Goal: Transaction & Acquisition: Purchase product/service

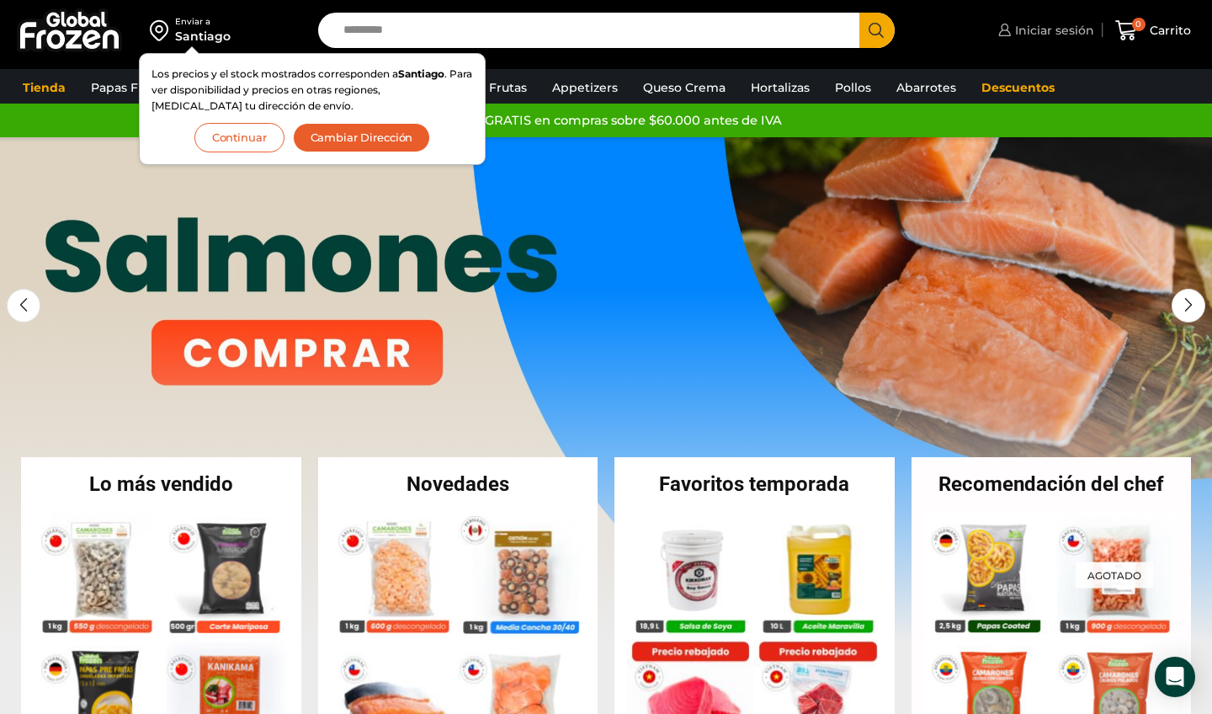
click at [1063, 37] on span "Iniciar sesión" at bounding box center [1052, 30] width 83 height 17
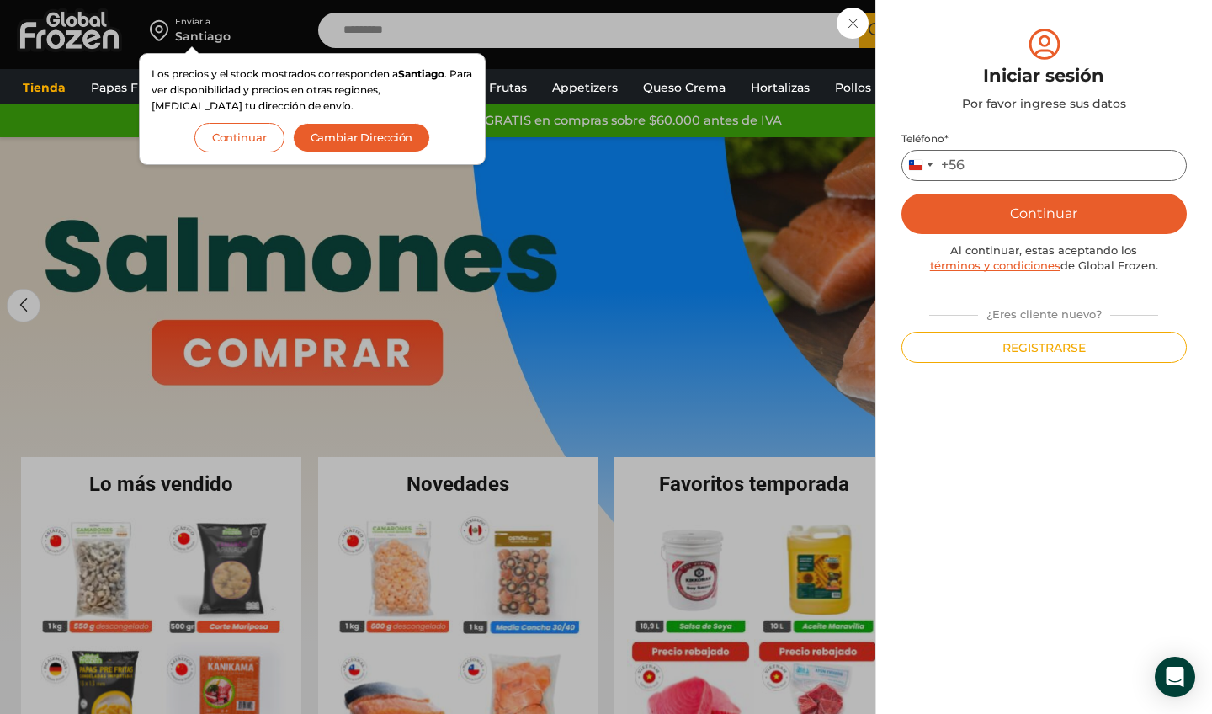
click at [1031, 176] on input "Teléfono *" at bounding box center [1043, 165] width 285 height 31
type input "*********"
click at [1027, 209] on button "Continuar" at bounding box center [1043, 214] width 285 height 40
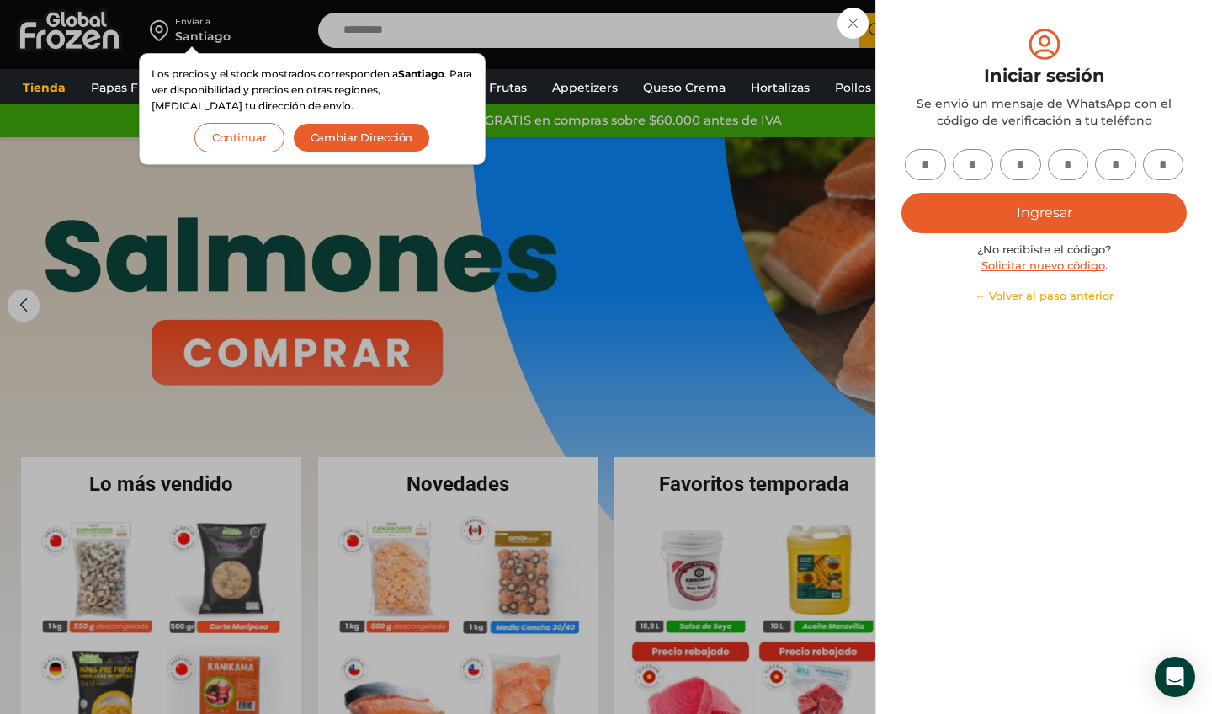
click at [929, 166] on input "text" at bounding box center [925, 164] width 41 height 31
type input "*"
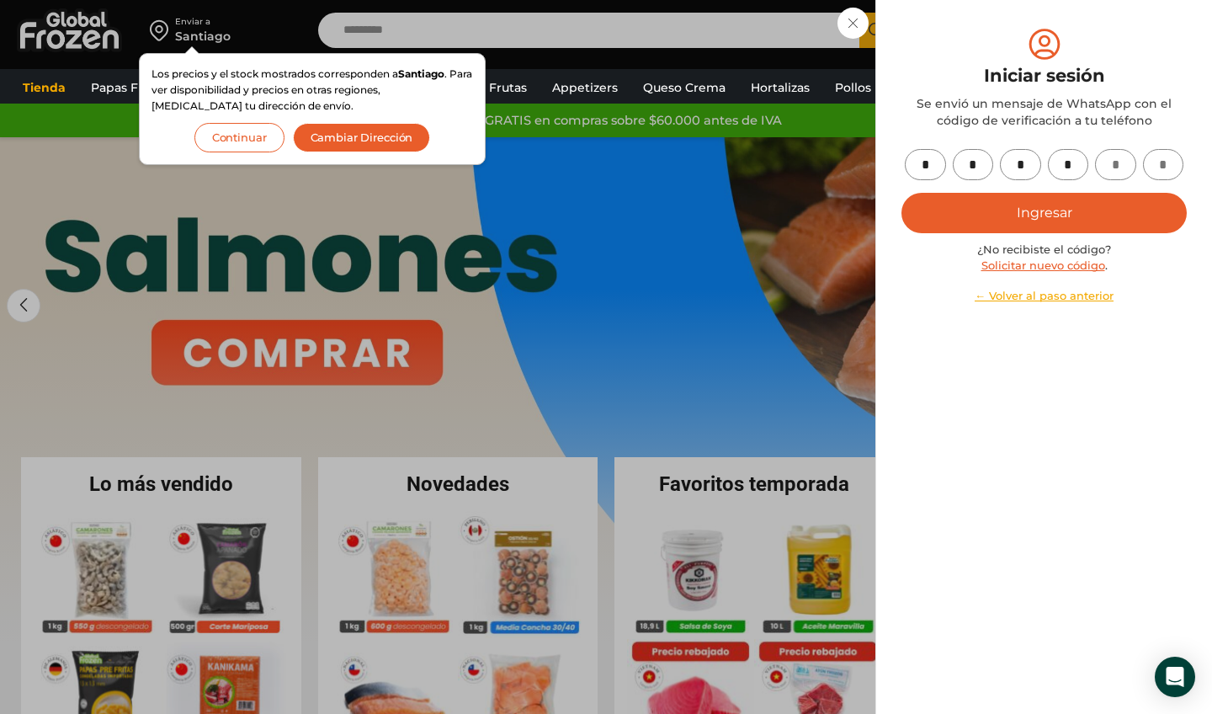
type input "*"
click at [1069, 210] on button "Ingresar" at bounding box center [1043, 213] width 285 height 40
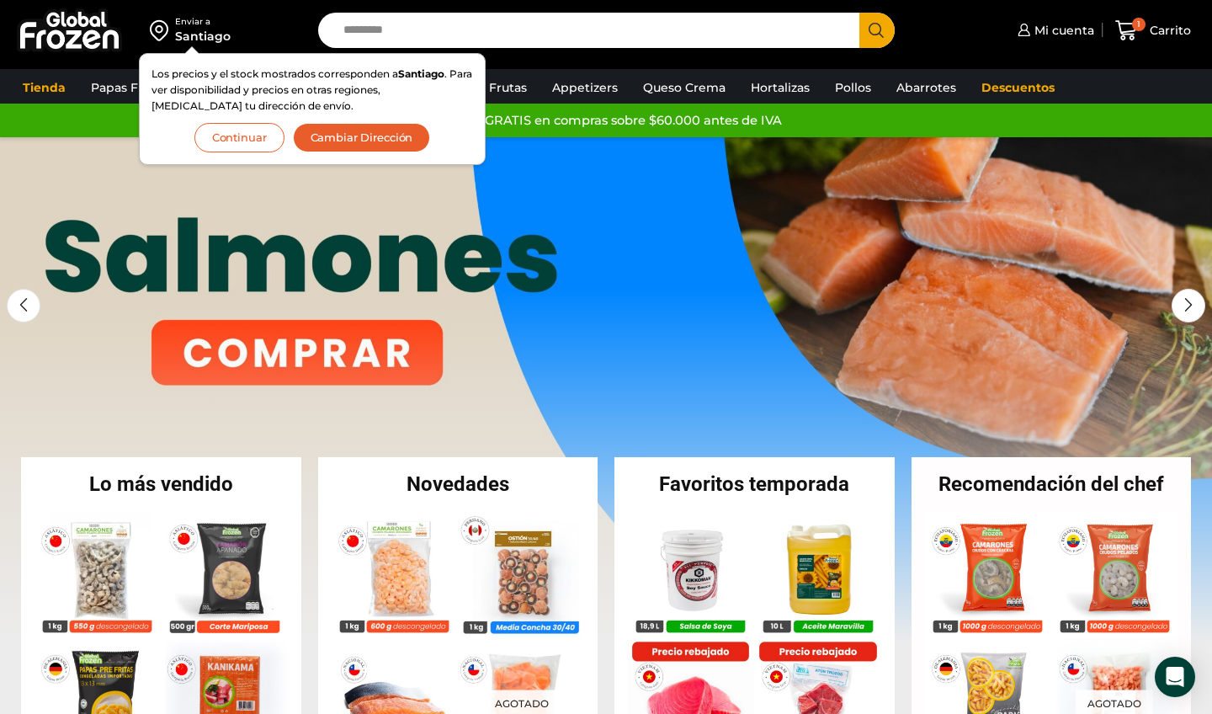
click at [332, 137] on button "Cambiar Dirección" at bounding box center [362, 137] width 138 height 29
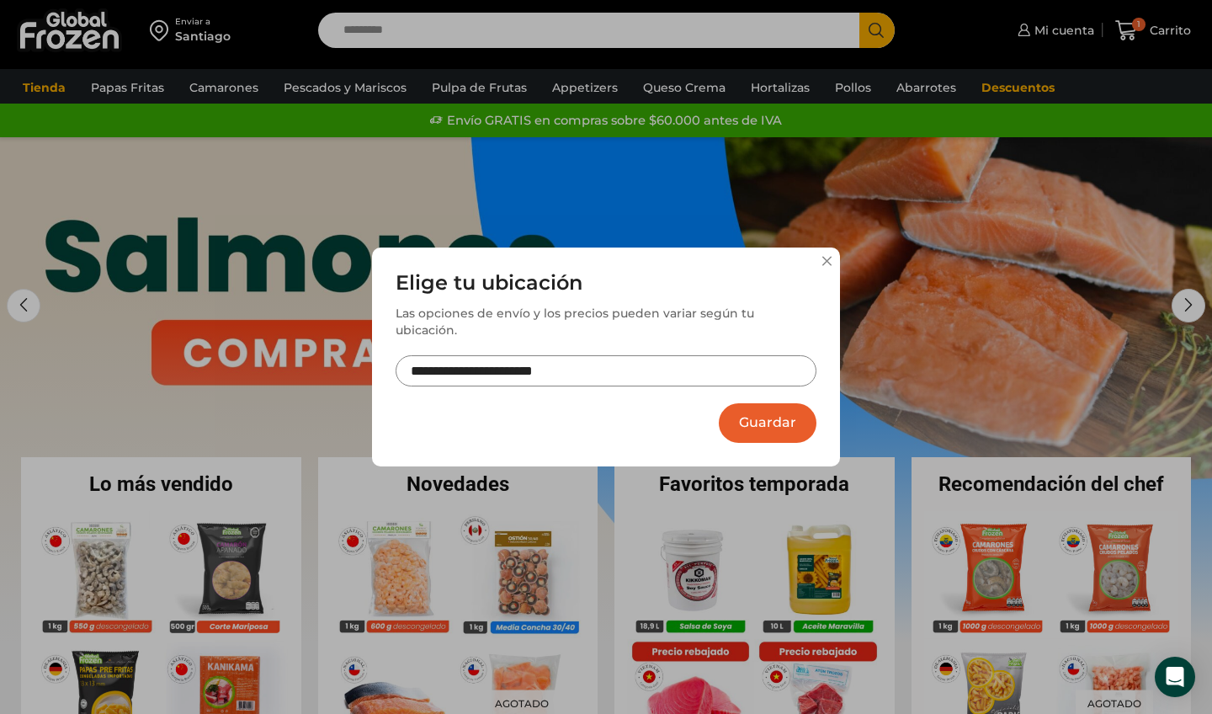
click at [757, 411] on button "Guardar" at bounding box center [768, 423] width 98 height 40
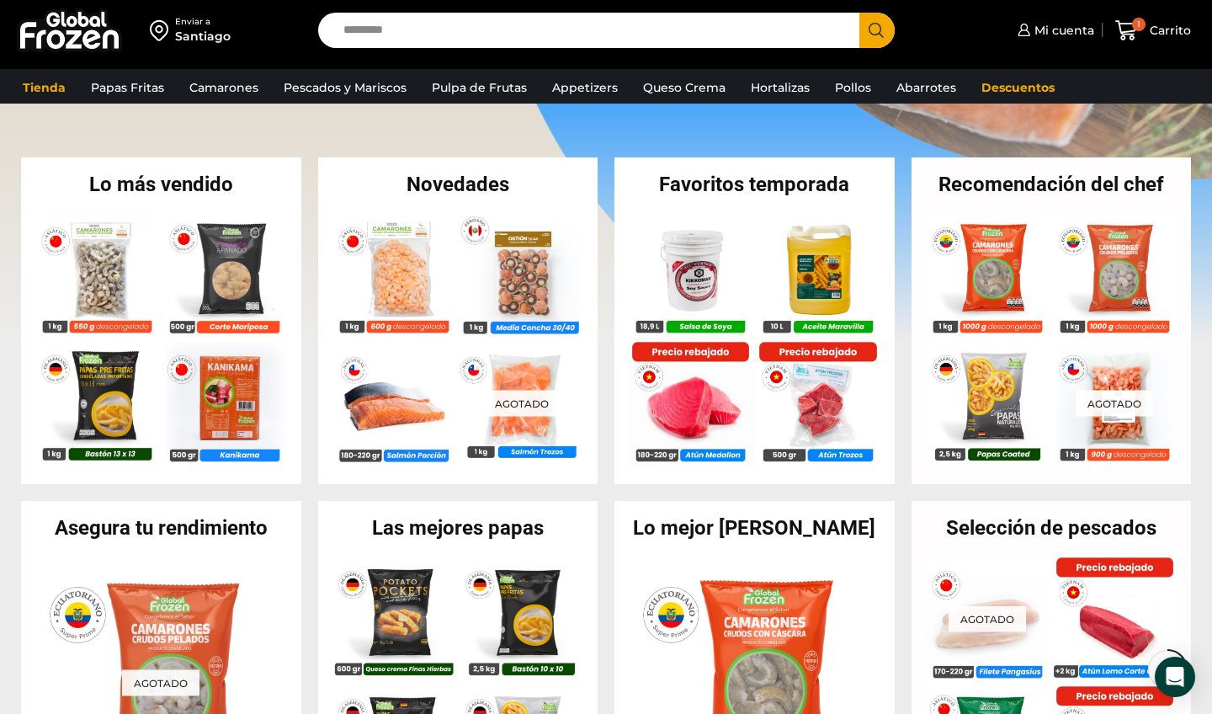
scroll to position [311, 0]
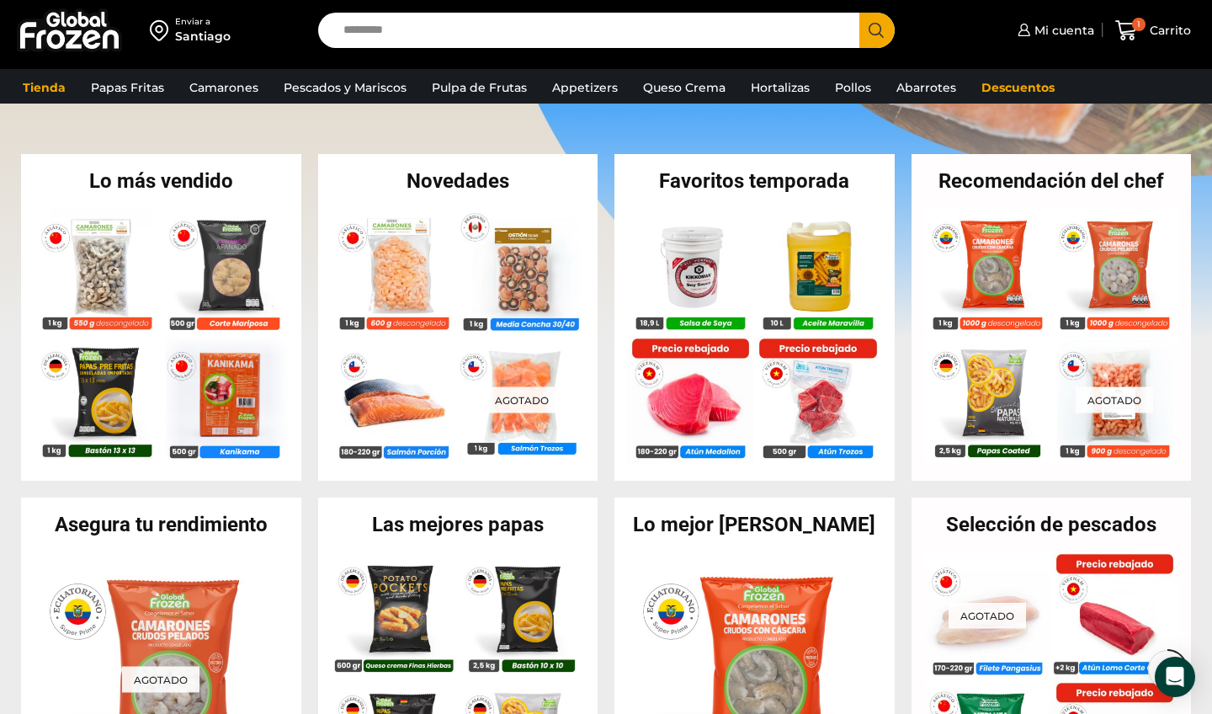
click at [632, 14] on input "Search input" at bounding box center [593, 30] width 516 height 35
type input "**********"
click at [876, 29] on button "Search" at bounding box center [876, 30] width 35 height 35
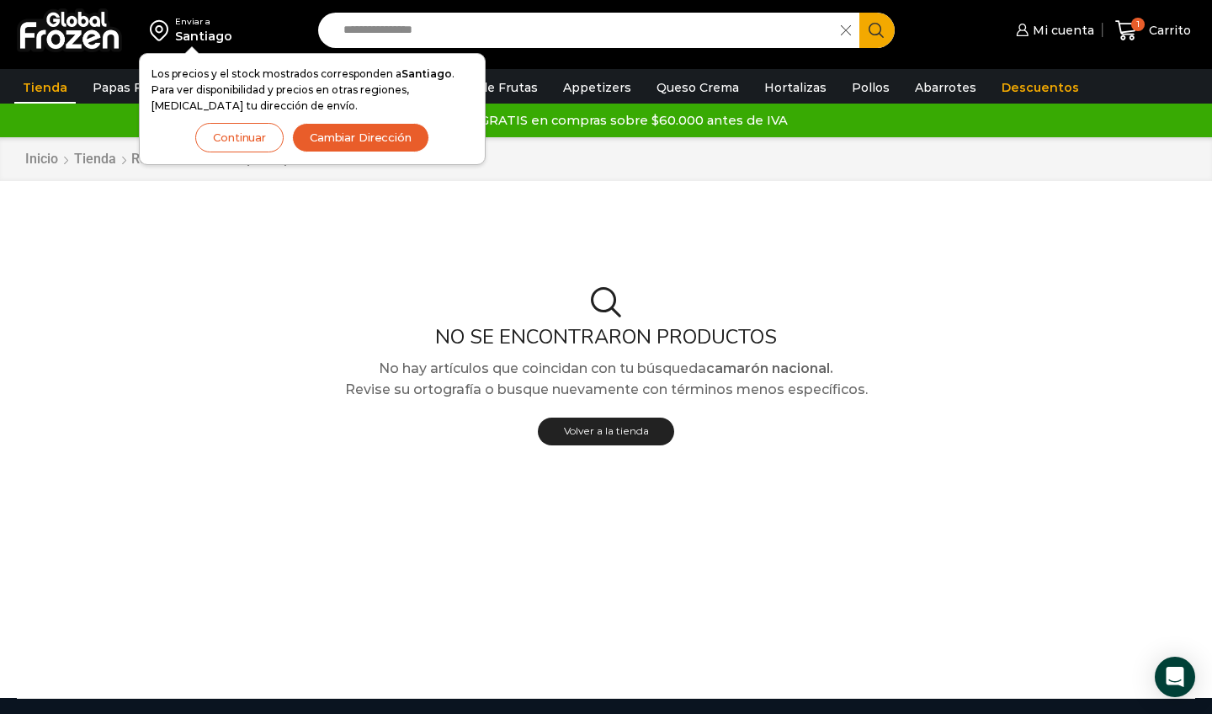
click at [356, 219] on div "No se encontraron productos No hay artículos que coincidan con tu búsqueda cama…" at bounding box center [605, 370] width 1203 height 317
click at [343, 133] on button "Cambiar Dirección" at bounding box center [360, 137] width 137 height 29
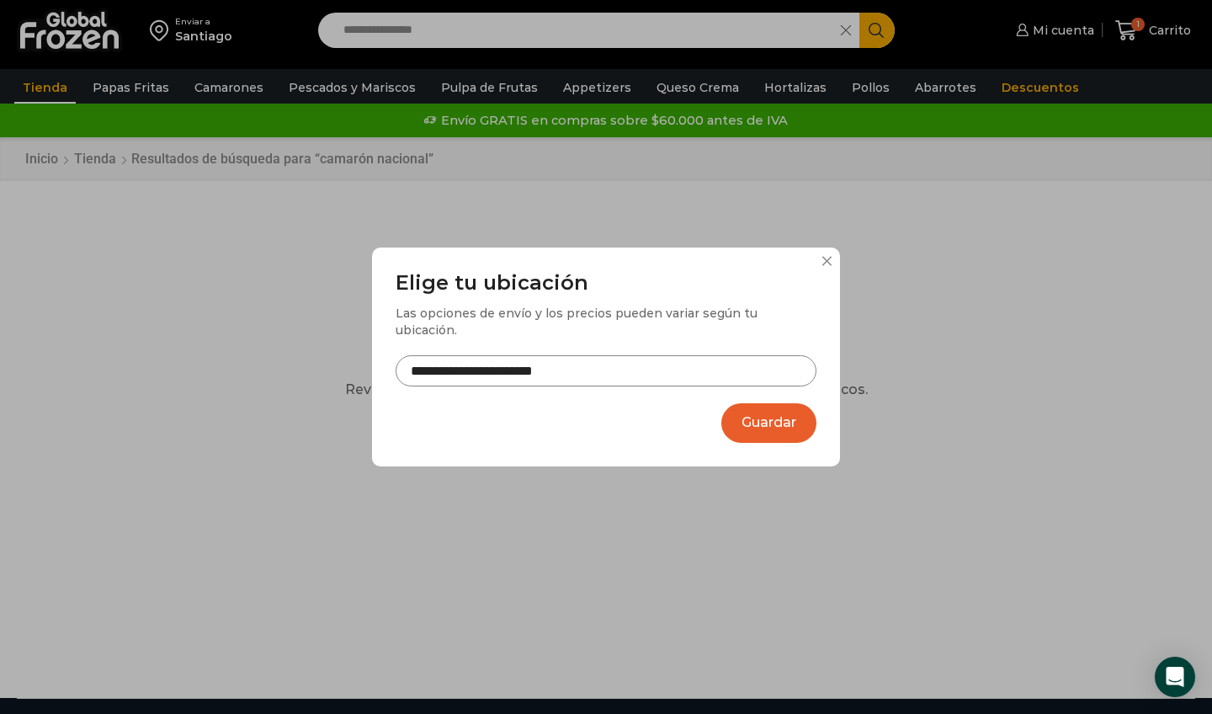
click at [788, 410] on button "Guardar" at bounding box center [768, 423] width 95 height 40
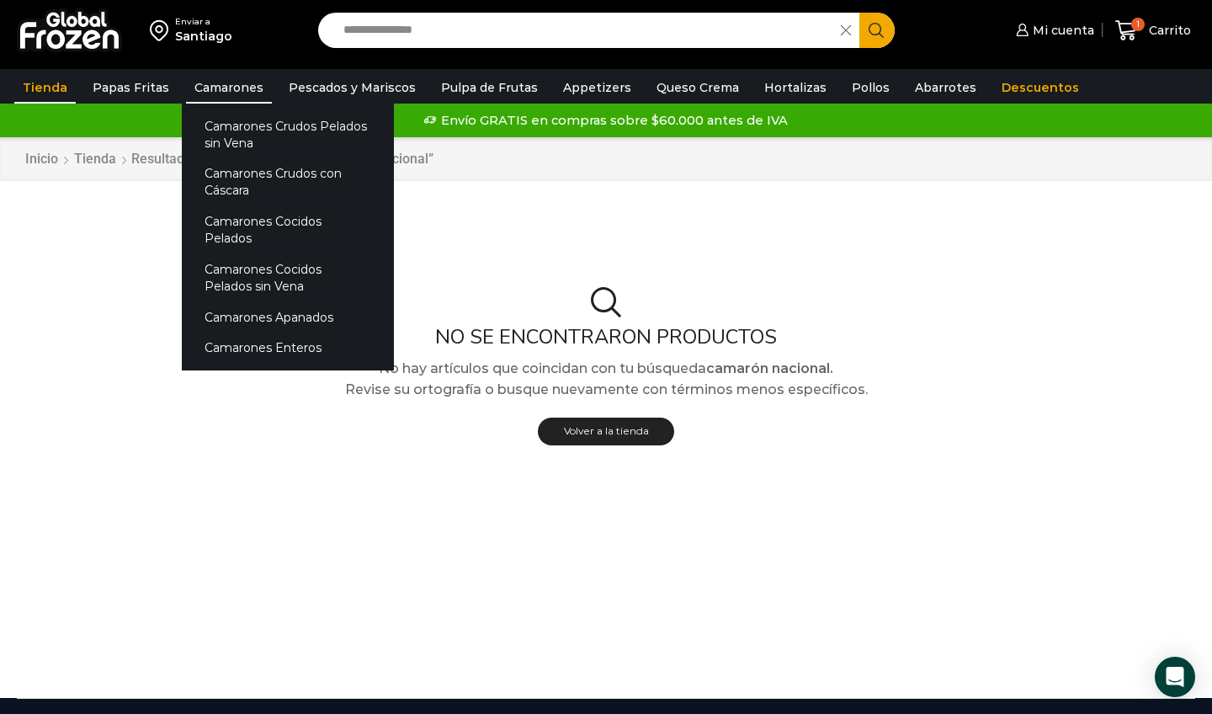
click at [242, 86] on link "Camarones" at bounding box center [229, 88] width 86 height 32
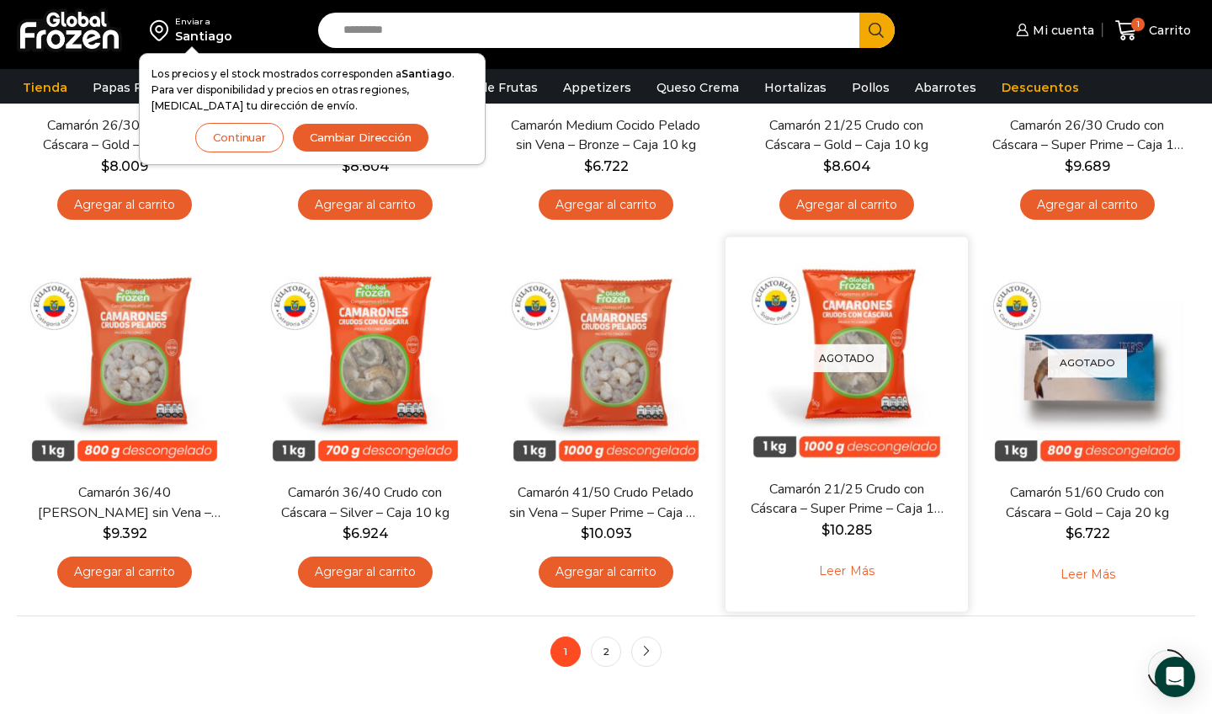
scroll to position [1117, 0]
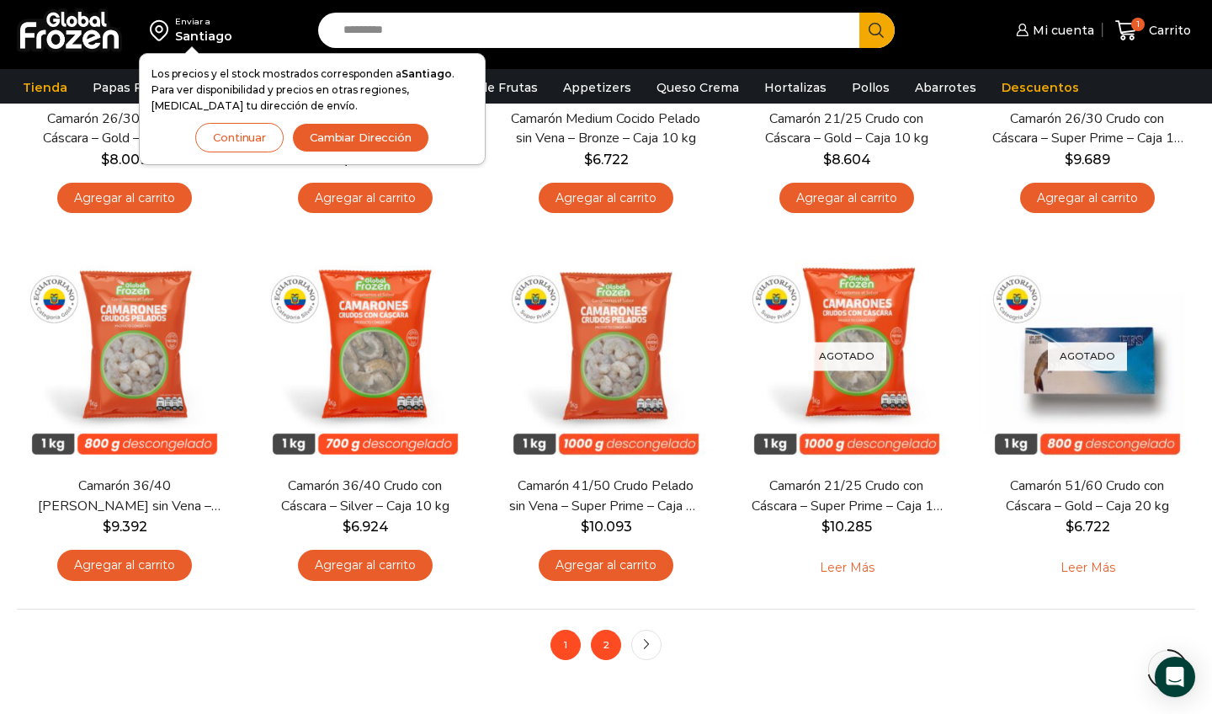
click at [612, 638] on link "2" at bounding box center [606, 644] width 30 height 30
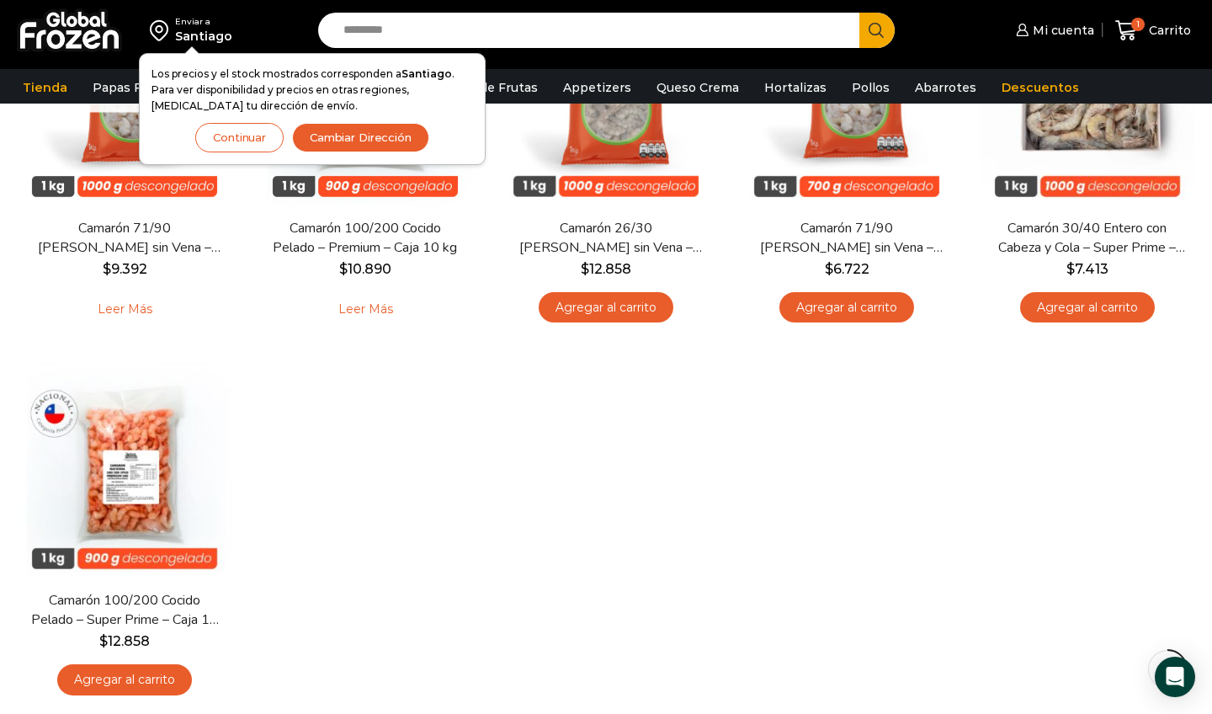
scroll to position [268, 0]
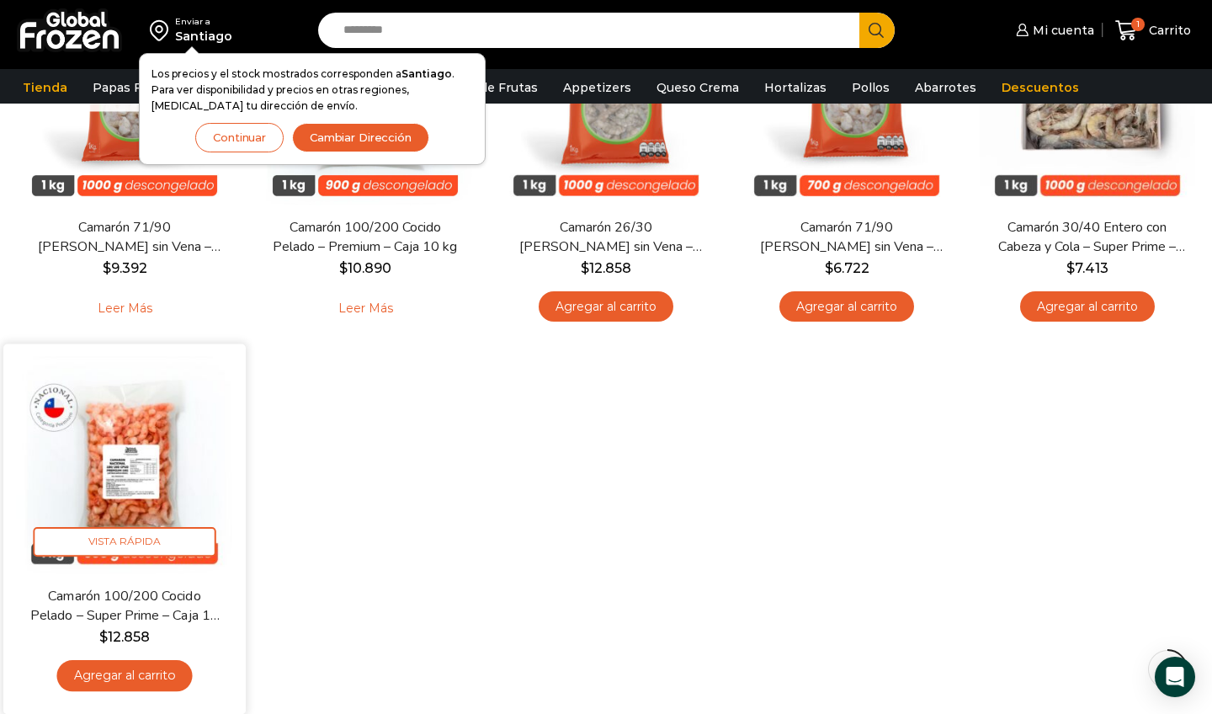
click at [155, 677] on link "Agregar al carrito" at bounding box center [123, 675] width 135 height 31
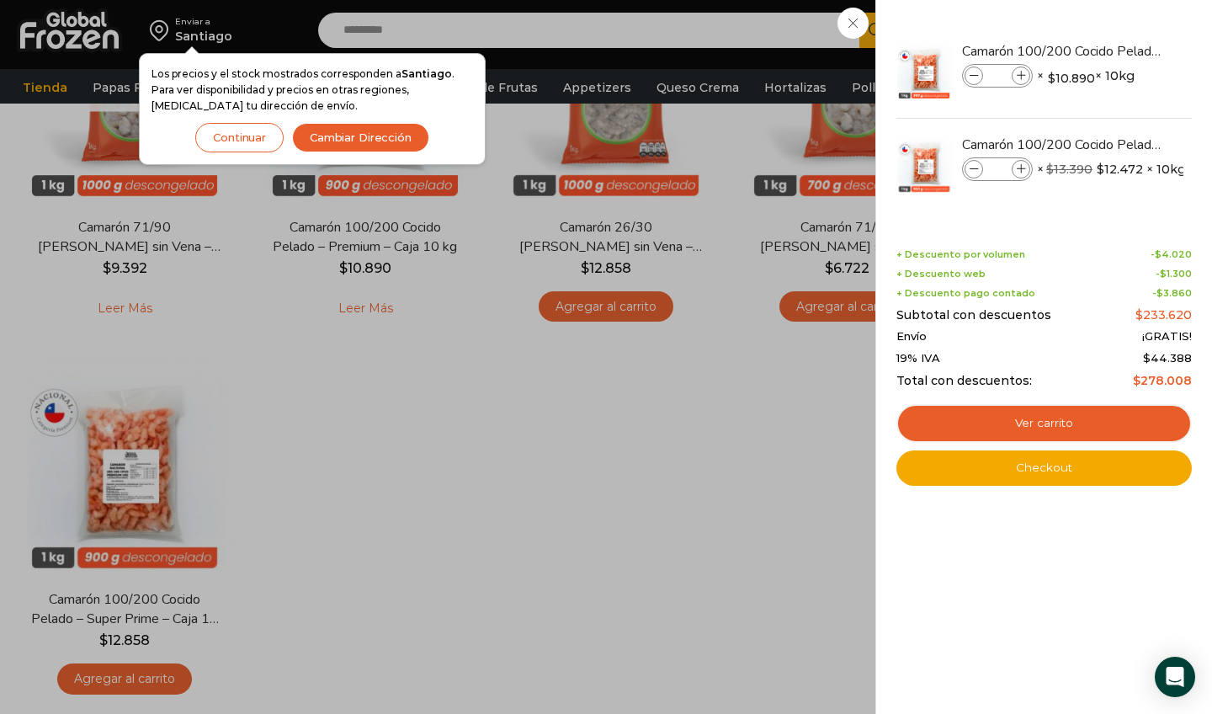
click at [1111, 42] on div "2 Carrito 2 2 Shopping Cart *" at bounding box center [1153, 31] width 84 height 40
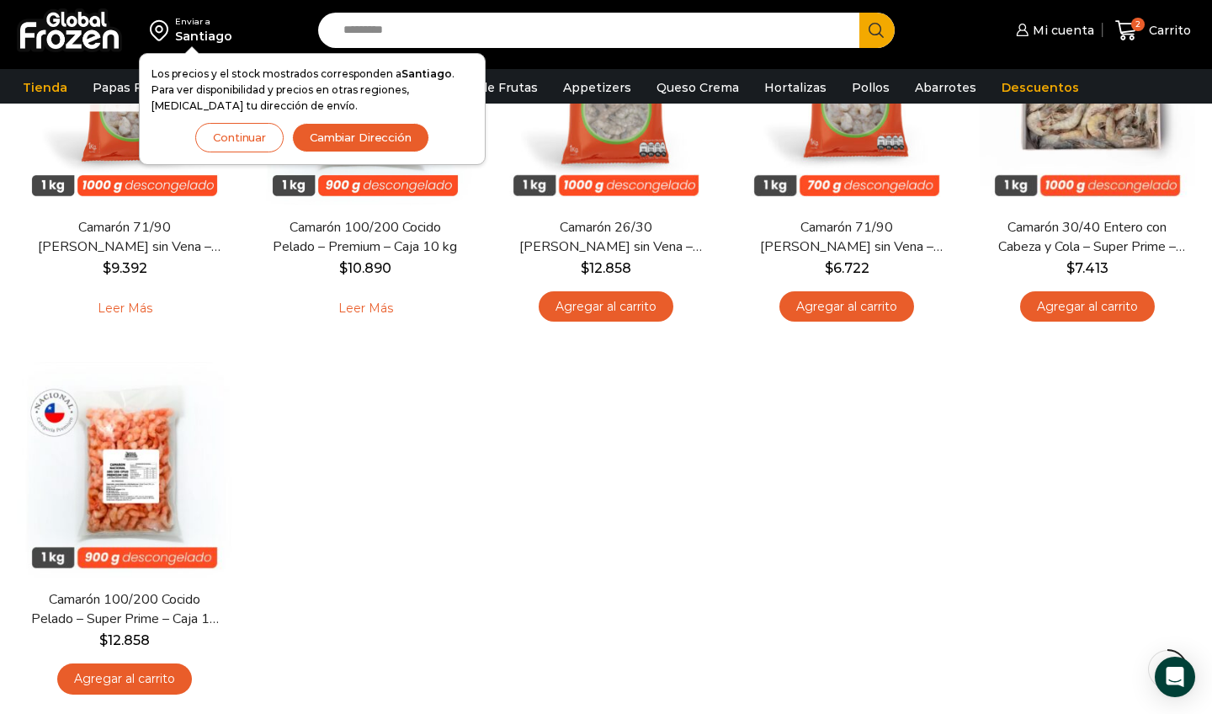
click at [247, 146] on button "Continuar" at bounding box center [239, 137] width 88 height 29
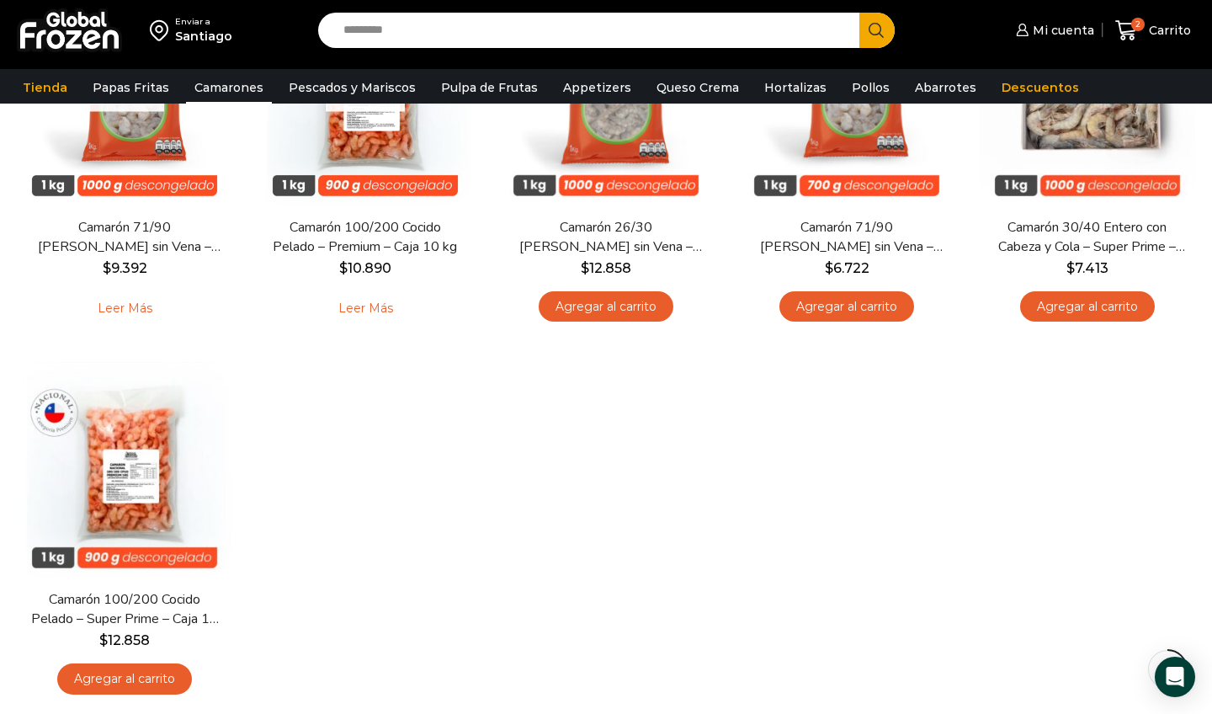
click at [480, 37] on input "Search input" at bounding box center [593, 30] width 516 height 35
type input "*******"
click at [876, 29] on button "Search" at bounding box center [876, 30] width 35 height 35
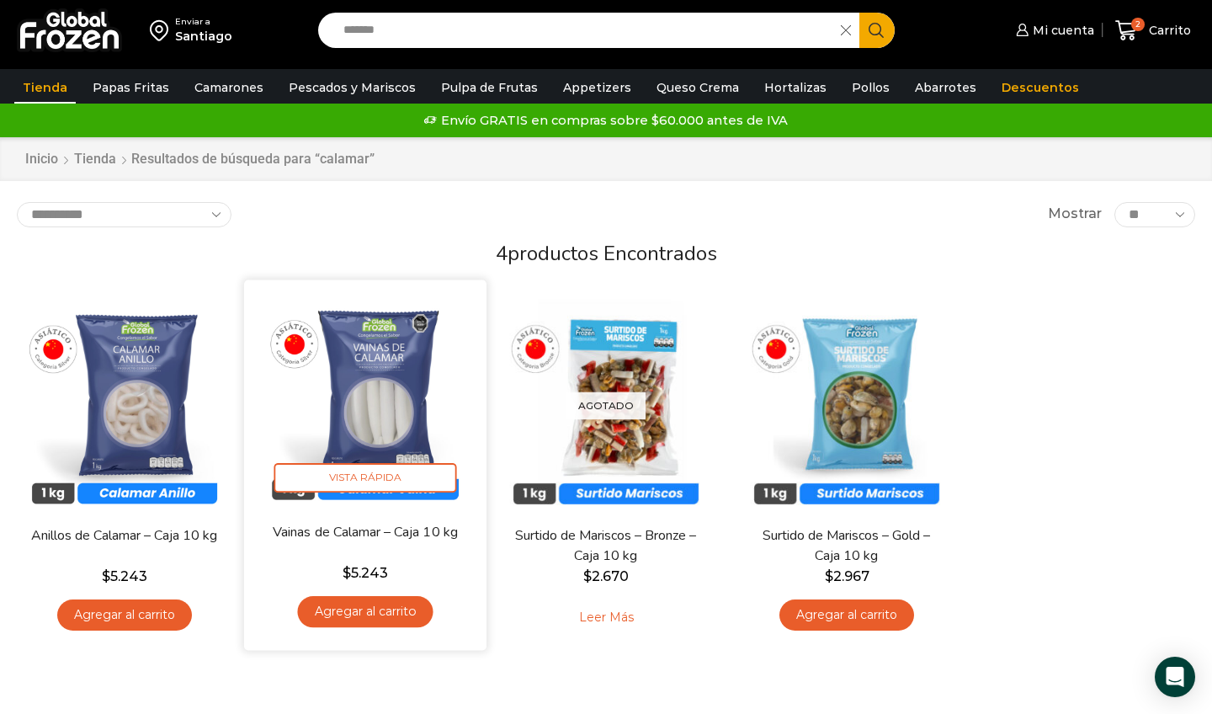
click at [365, 619] on link "Agregar al carrito" at bounding box center [364, 611] width 135 height 31
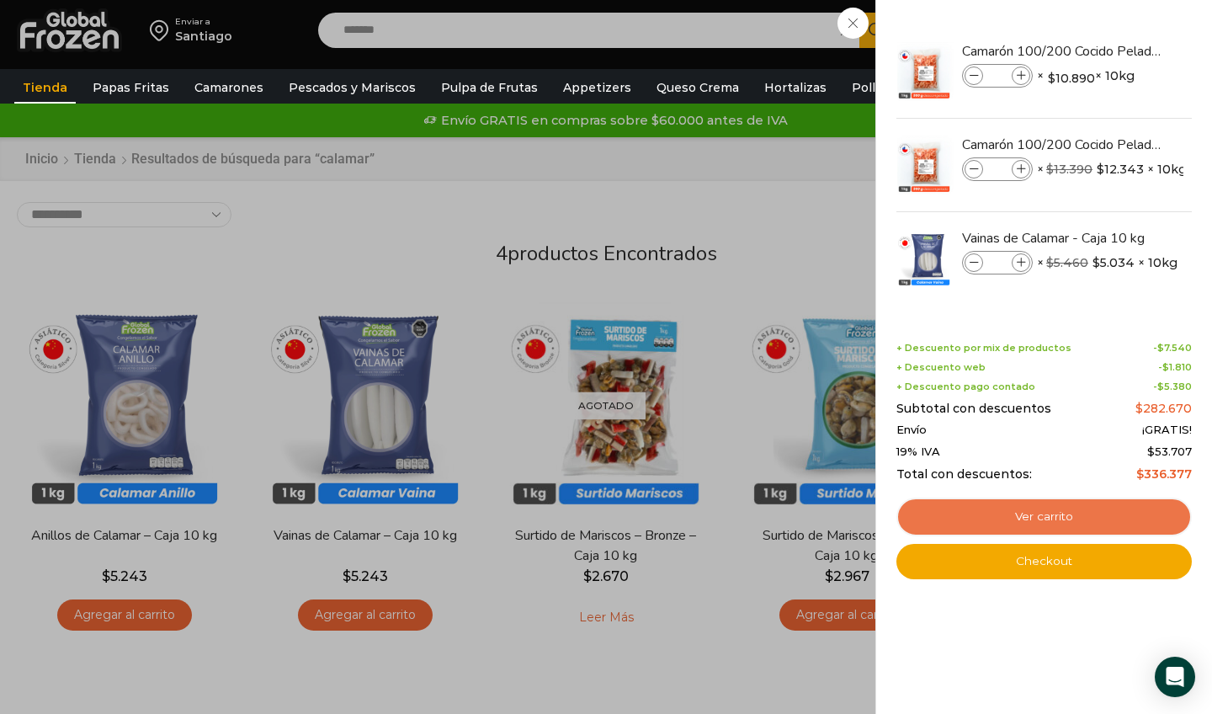
click at [1008, 513] on link "Ver carrito" at bounding box center [1043, 516] width 295 height 39
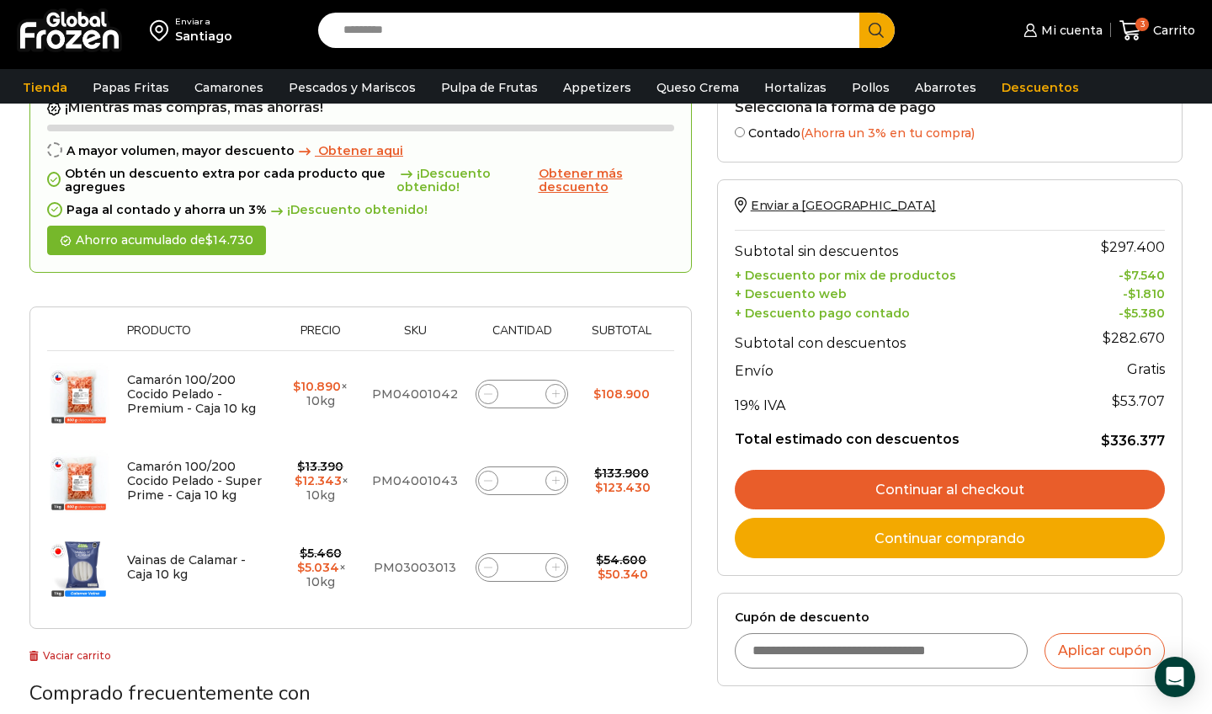
scroll to position [179, 0]
click at [492, 390] on span at bounding box center [488, 394] width 20 height 20
type input "*"
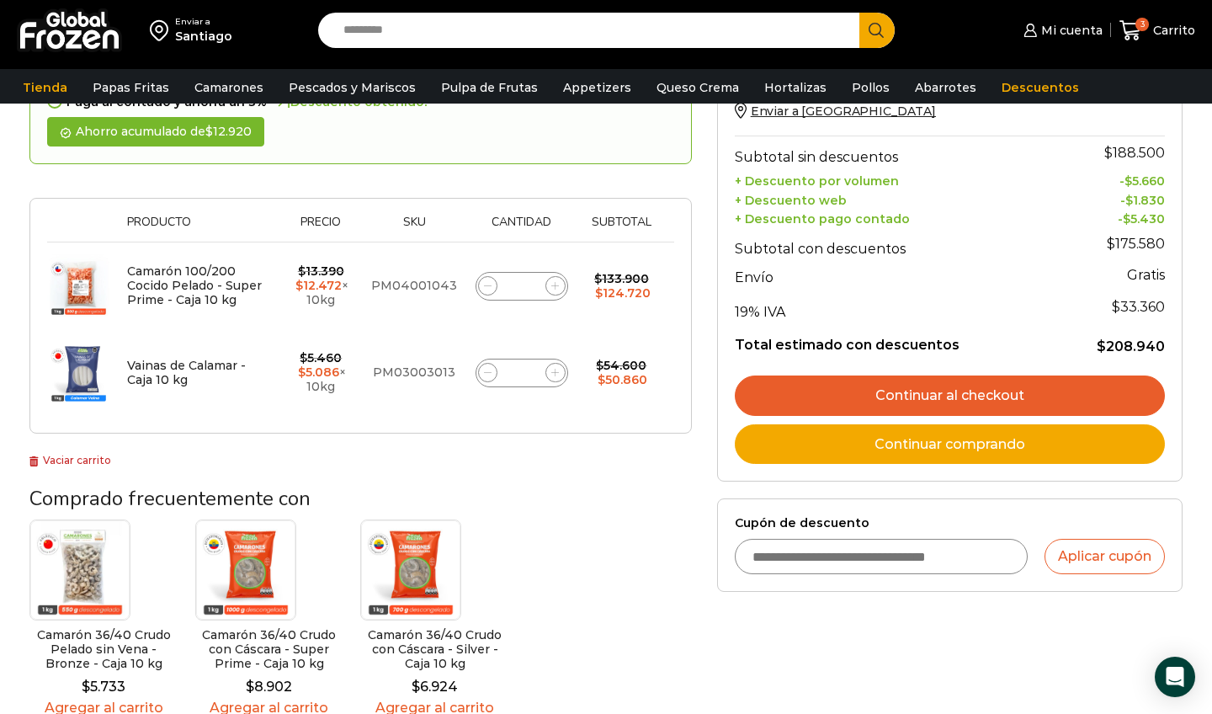
scroll to position [269, 0]
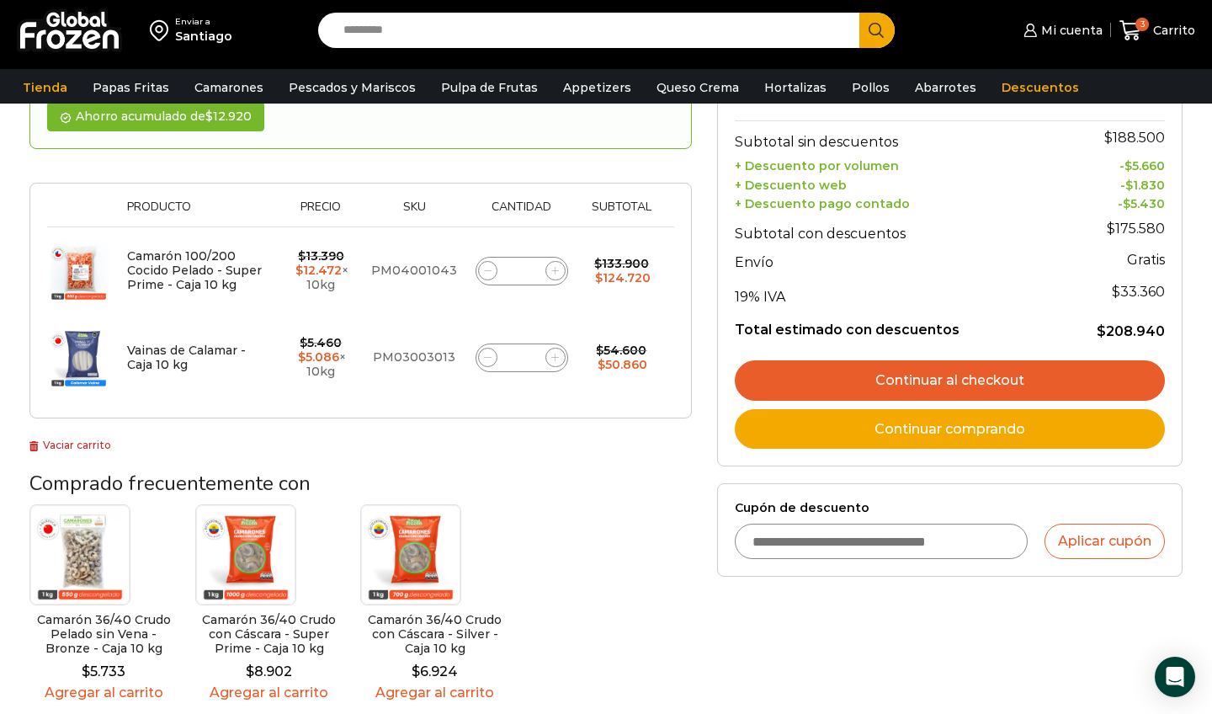
click at [860, 539] on input "Cupón de descuento" at bounding box center [881, 540] width 293 height 35
type input "******"
click at [1123, 535] on button "Aplicar cupón" at bounding box center [1104, 540] width 120 height 35
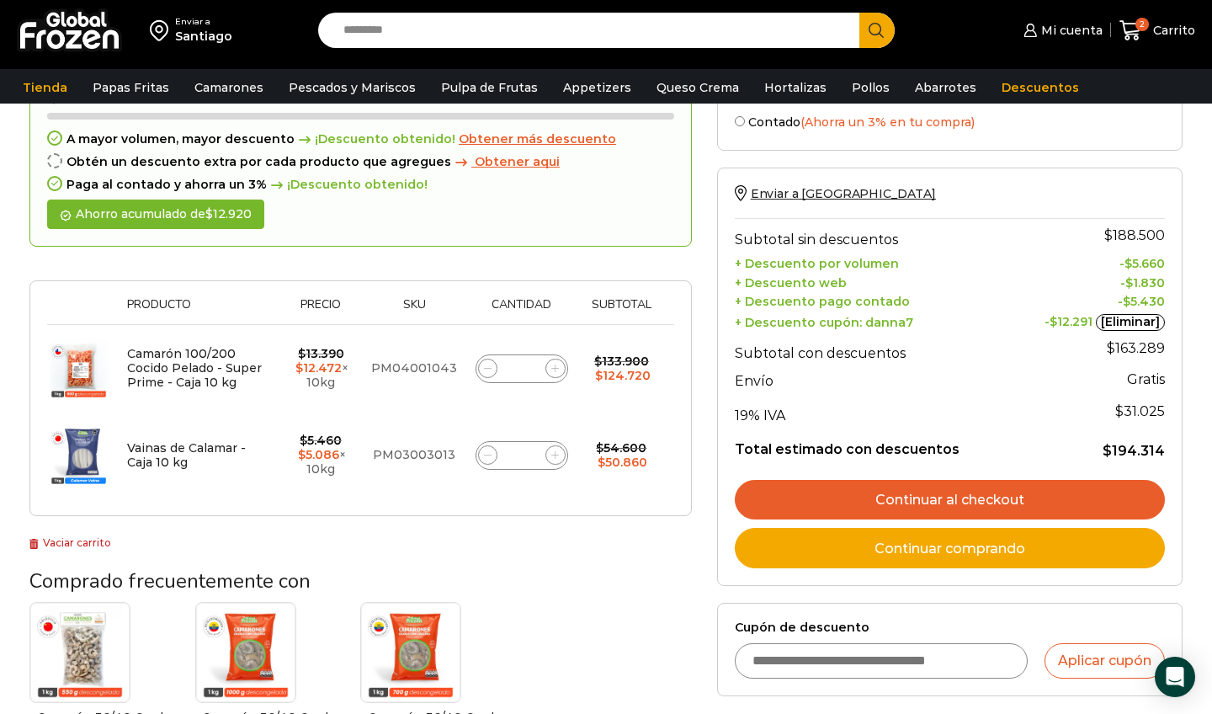
scroll to position [195, 0]
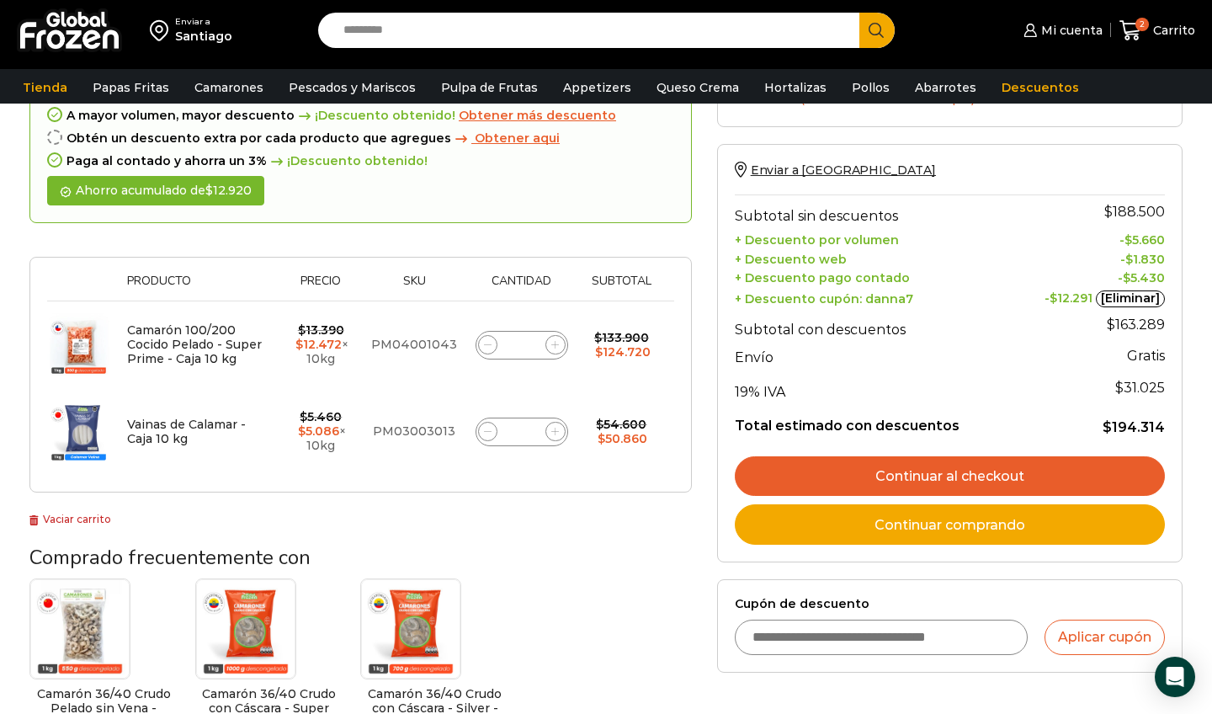
click at [1002, 465] on link "Continuar al checkout" at bounding box center [950, 476] width 430 height 40
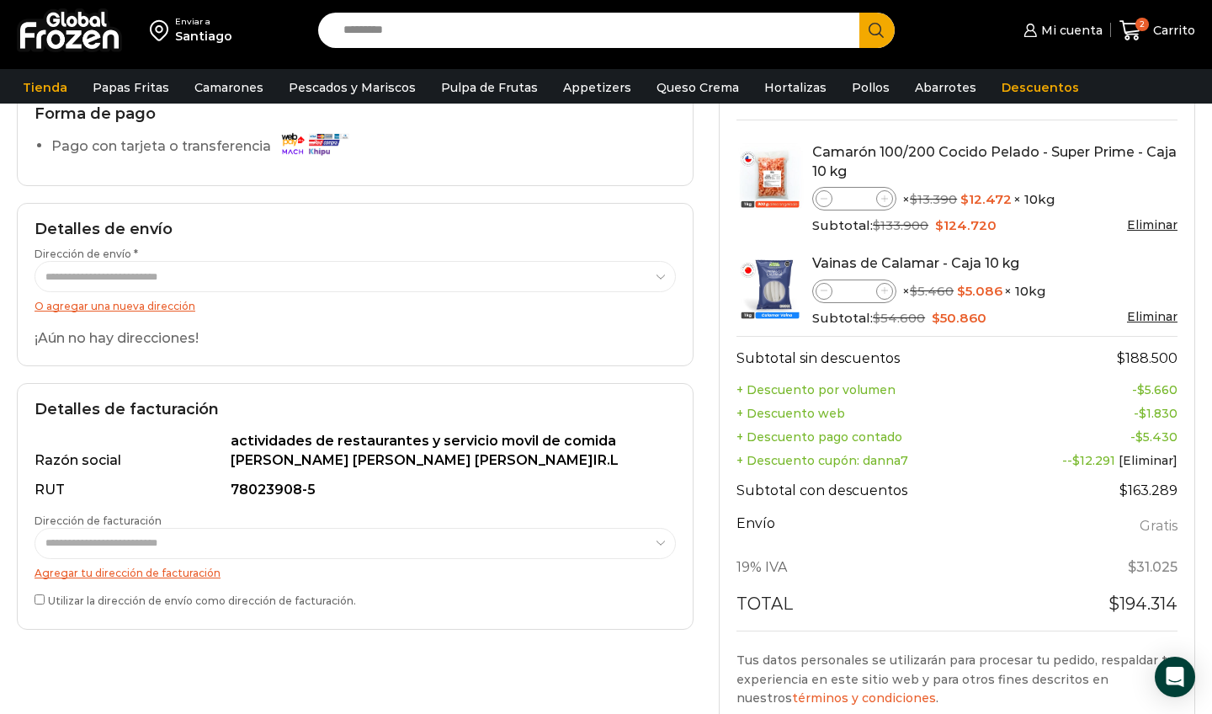
scroll to position [141, 0]
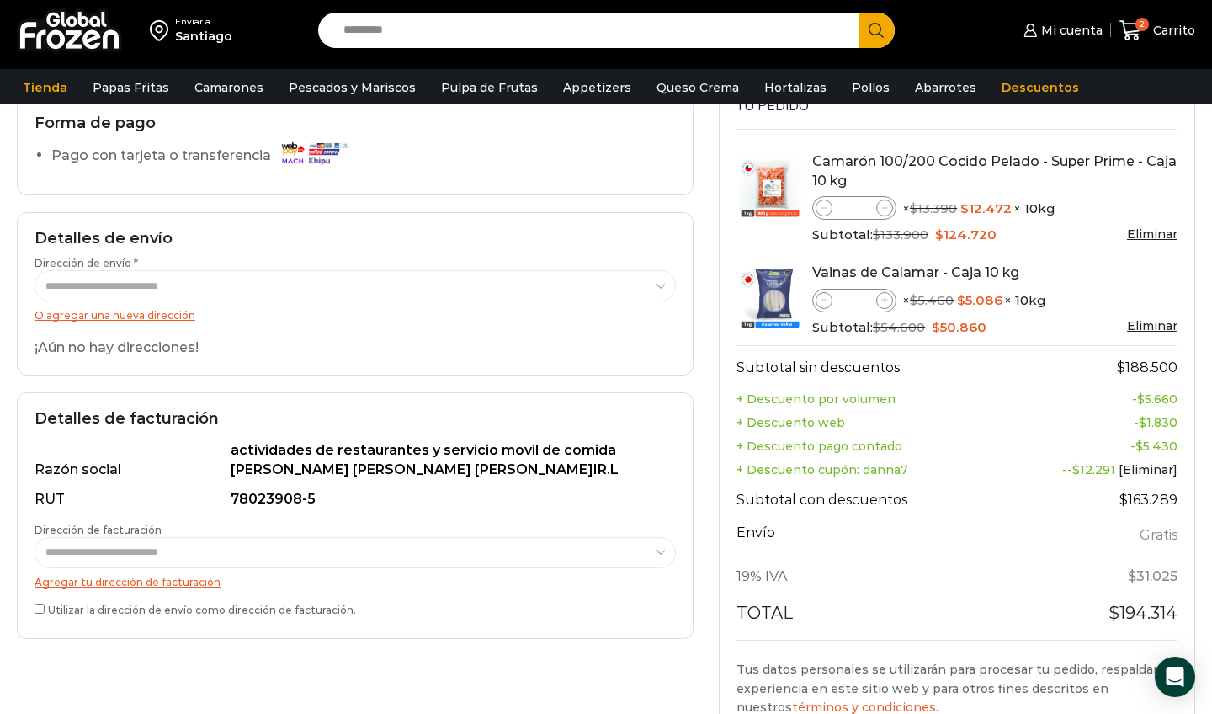
click at [162, 314] on link "O agregar una nueva dirección" at bounding box center [115, 315] width 161 height 13
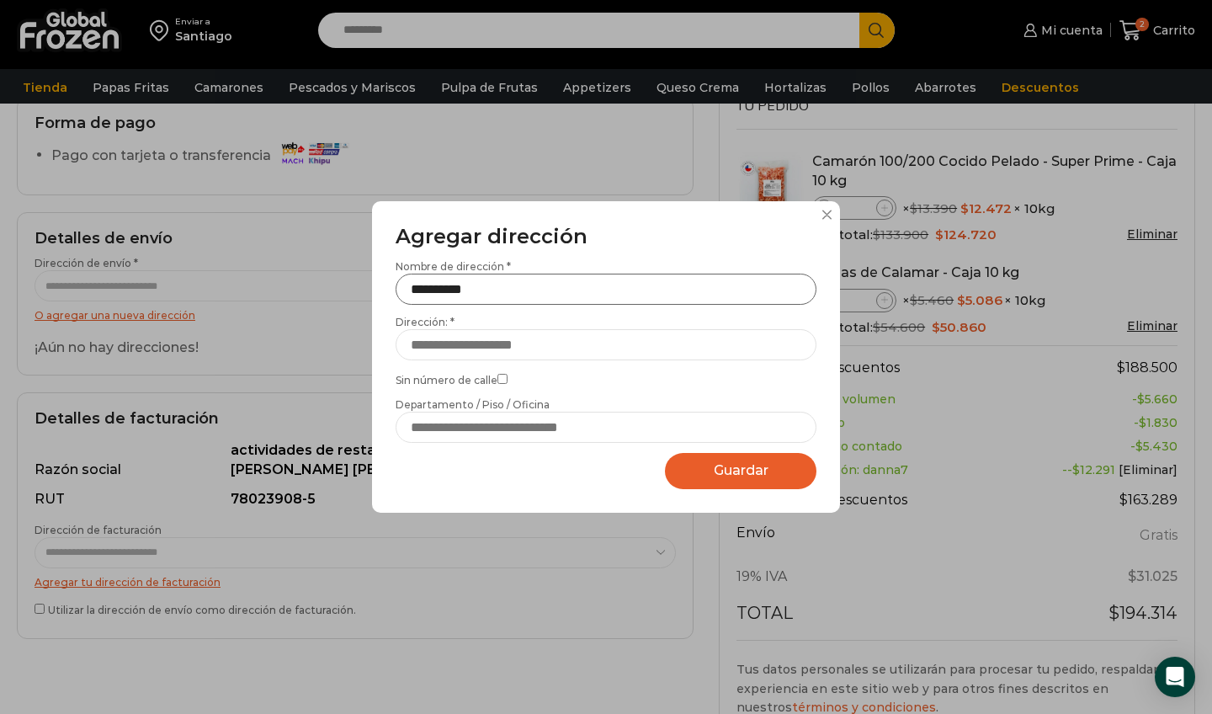
type input "**********"
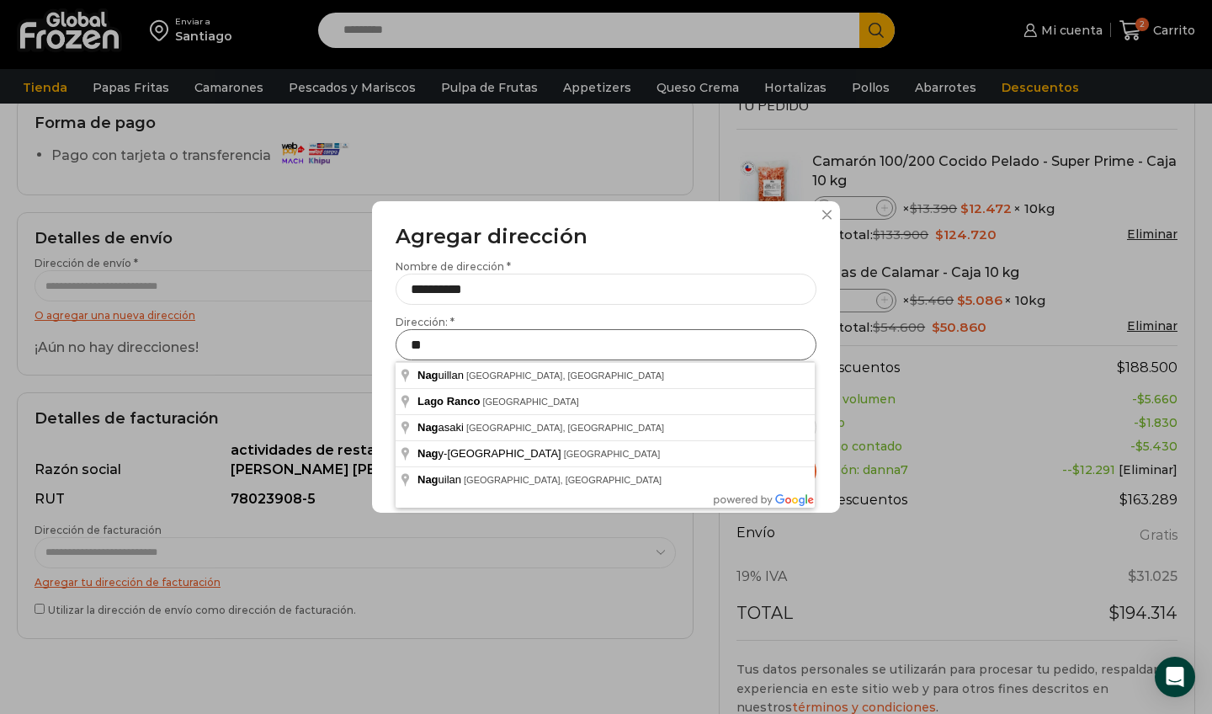
type input "*"
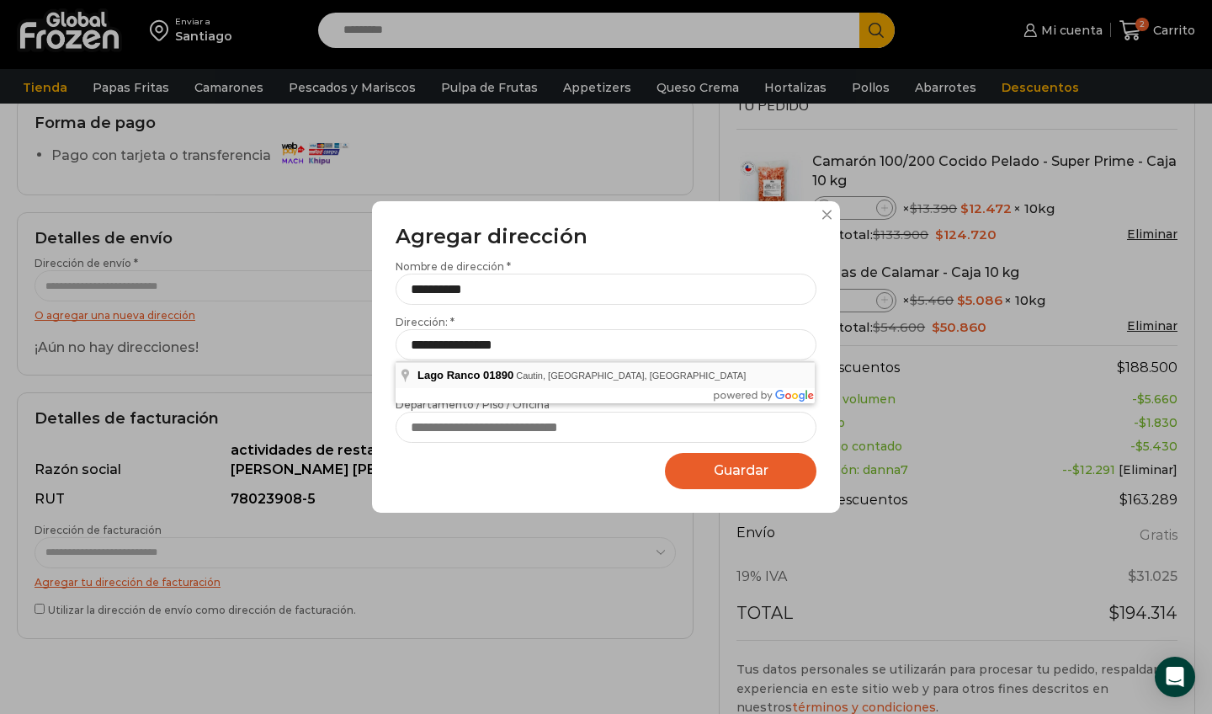
type input "**********"
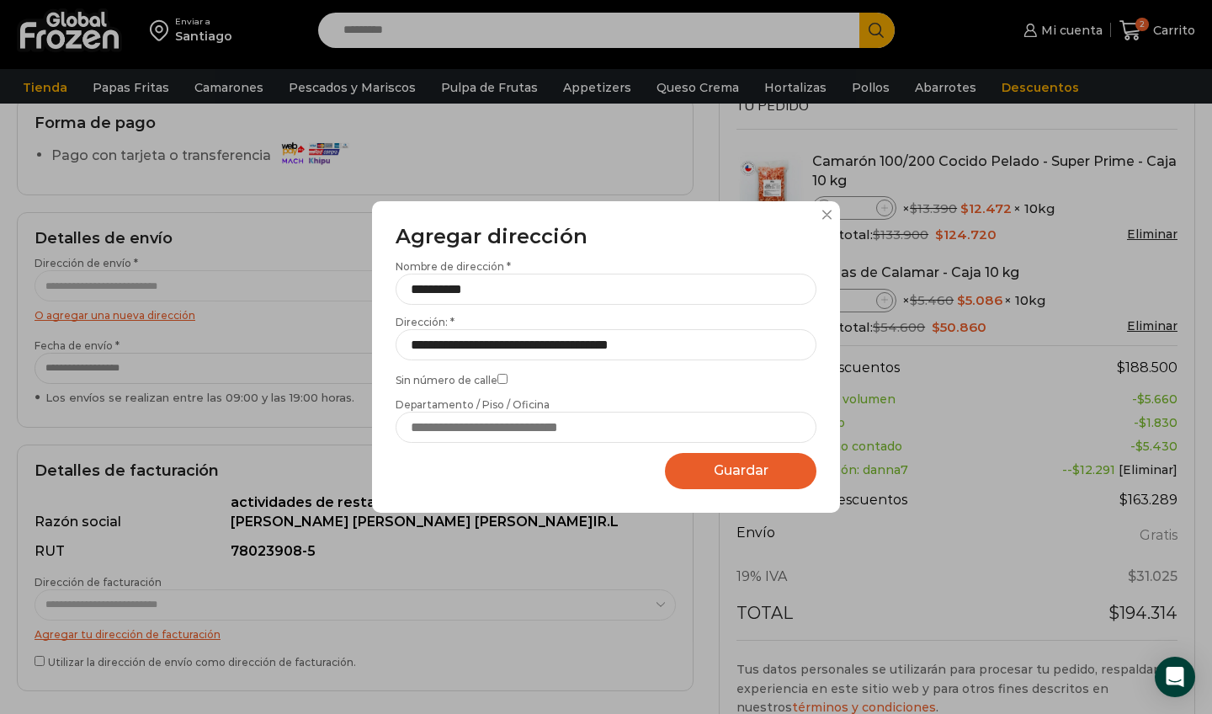
click at [737, 469] on span "Guardar" at bounding box center [741, 470] width 55 height 16
select select "*******"
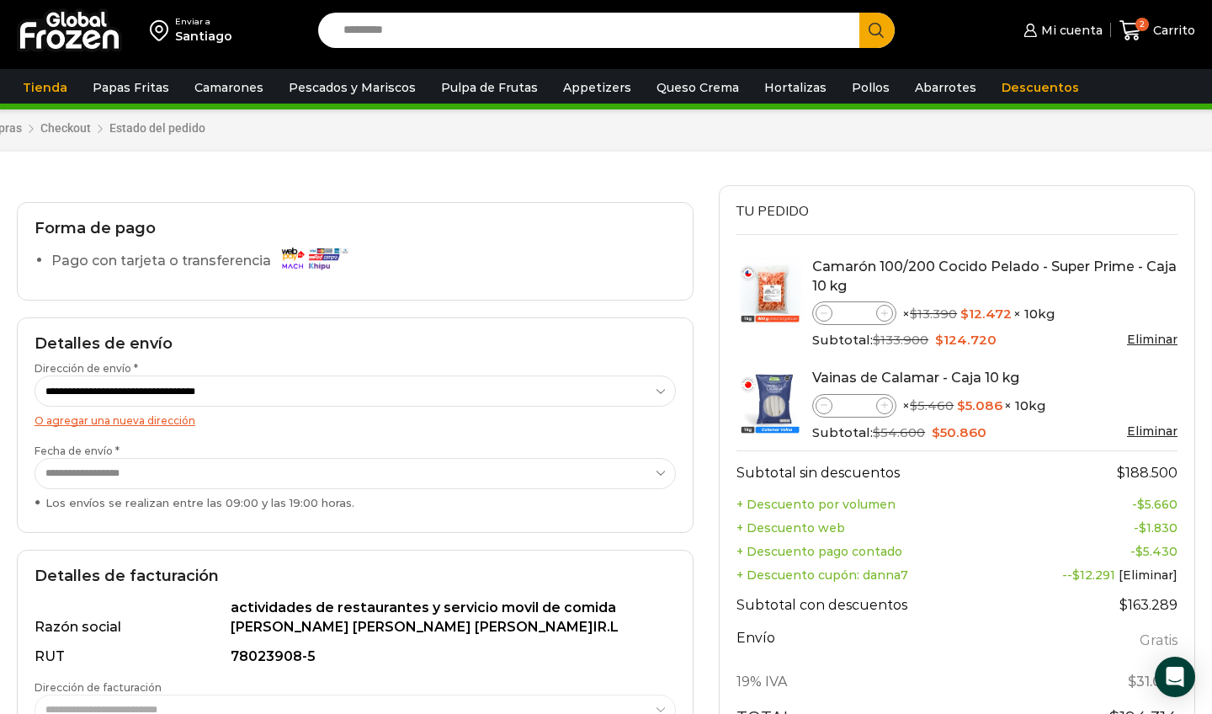
scroll to position [41, 0]
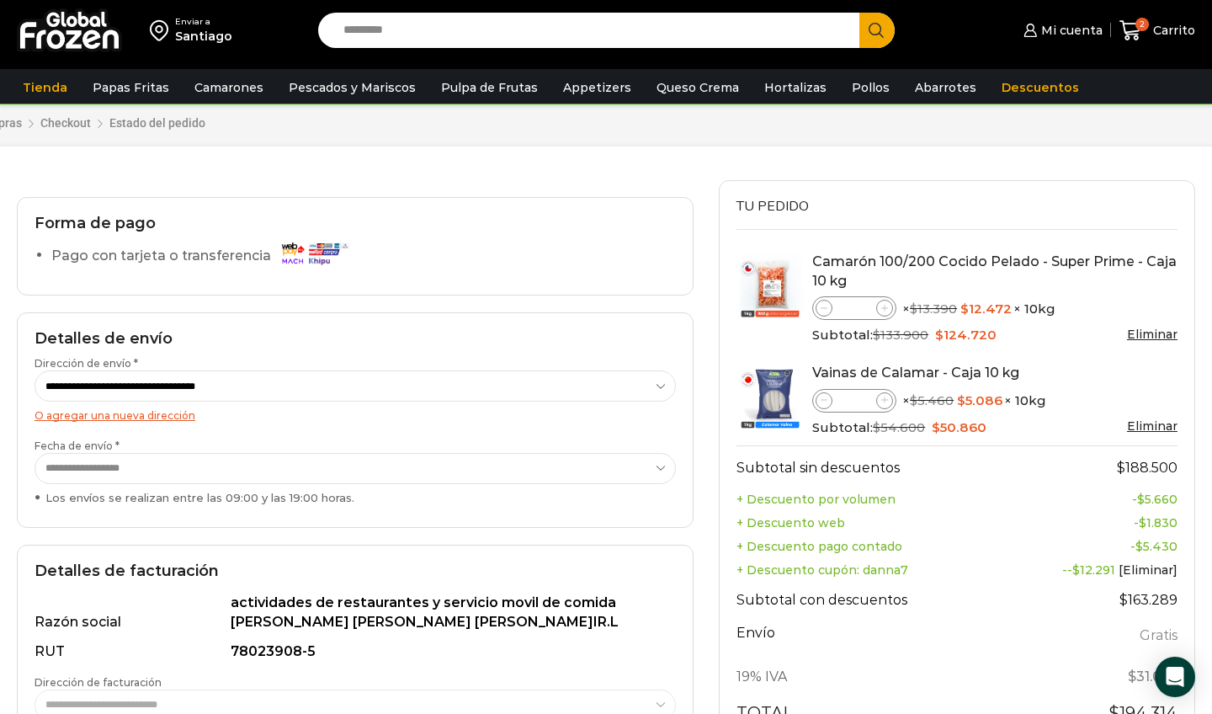
click at [263, 261] on label "Pago con tarjeta o transferencia" at bounding box center [203, 256] width 305 height 29
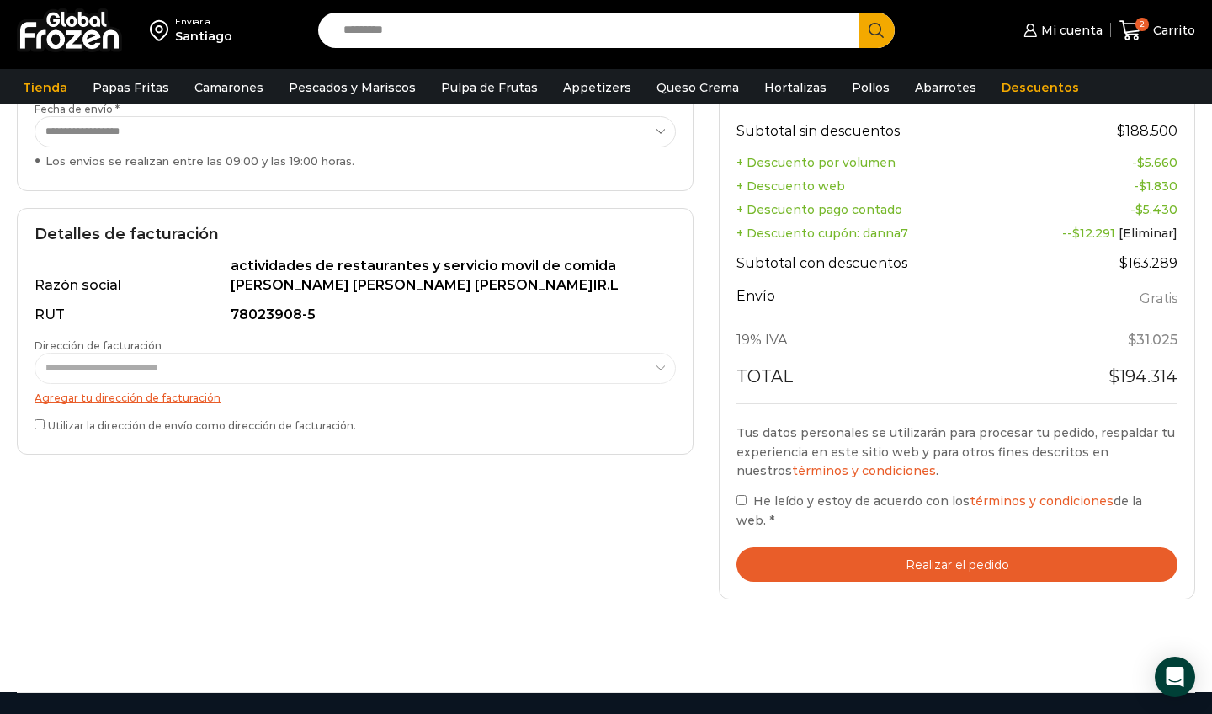
scroll to position [374, 0]
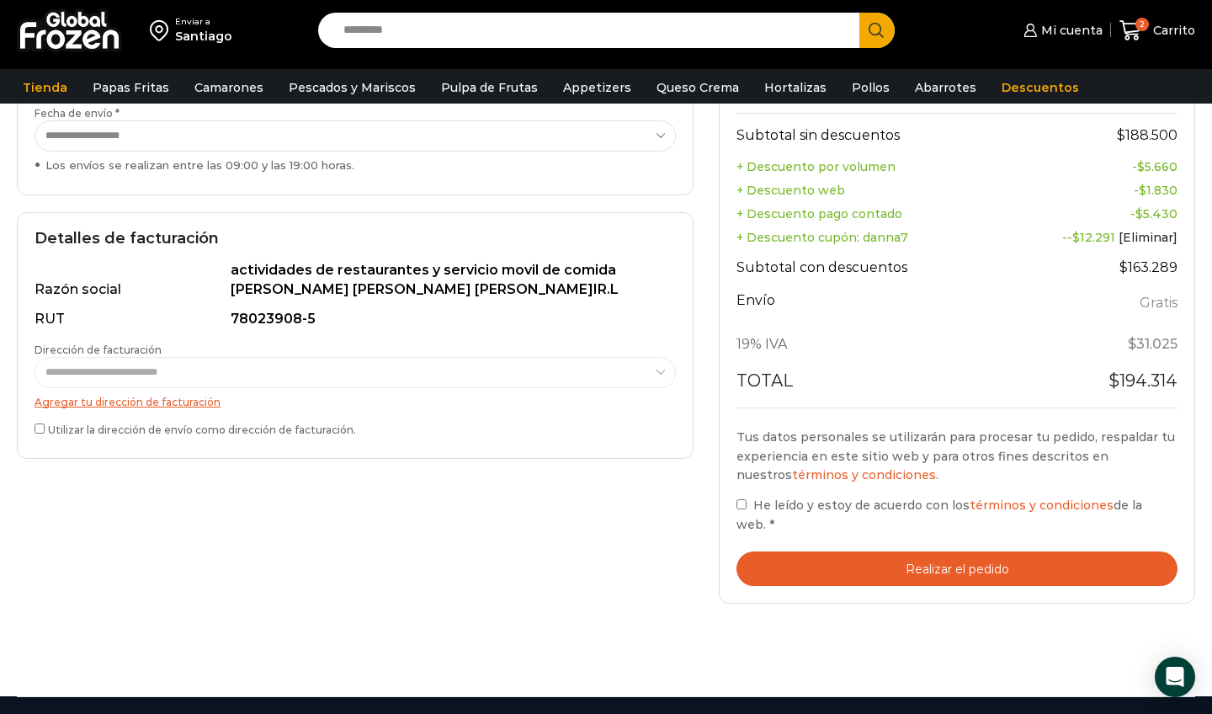
click at [750, 499] on label "He leído y estoy de acuerdo con los términos y condiciones de la web. *" at bounding box center [956, 515] width 441 height 38
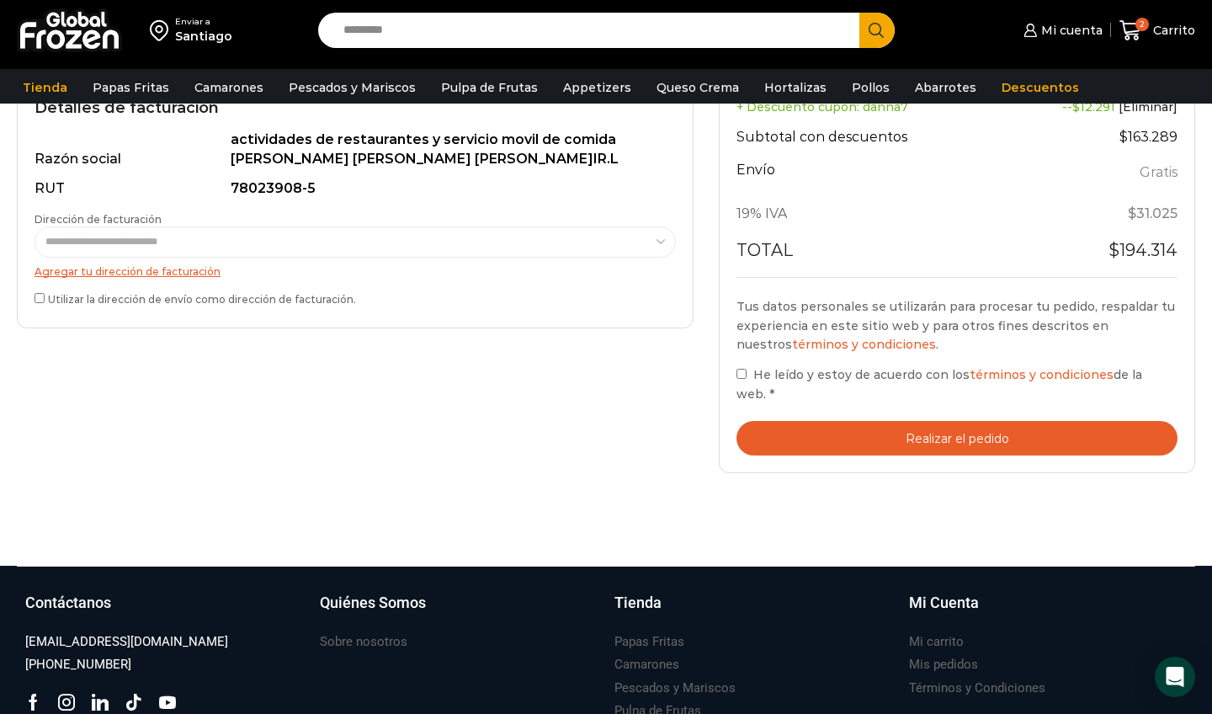
scroll to position [502, 0]
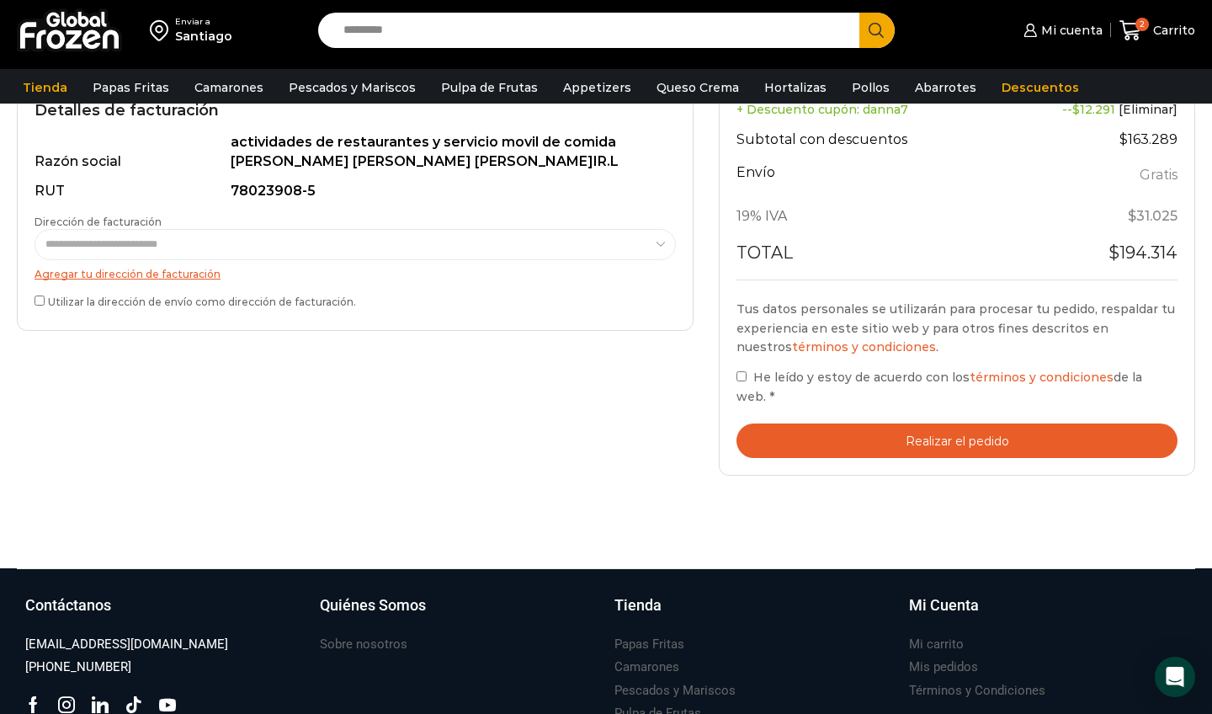
click at [836, 423] on button "Realizar el pedido" at bounding box center [956, 440] width 441 height 35
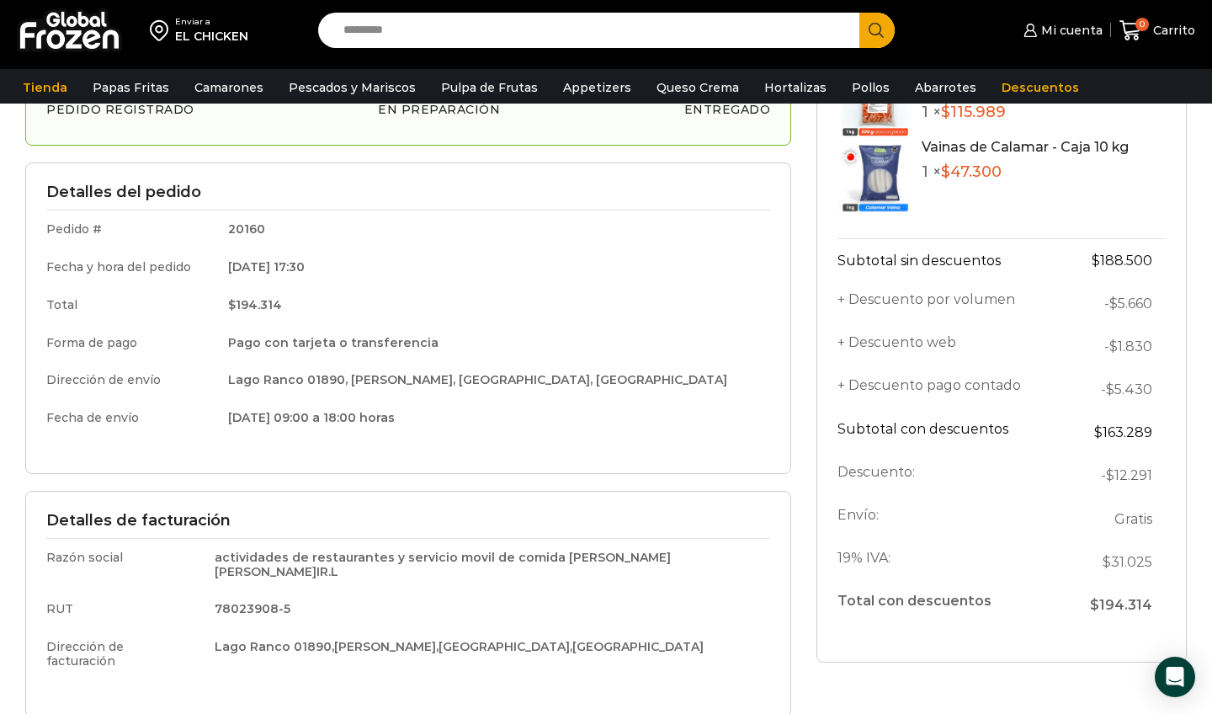
scroll to position [175, 0]
